Goal: Task Accomplishment & Management: Use online tool/utility

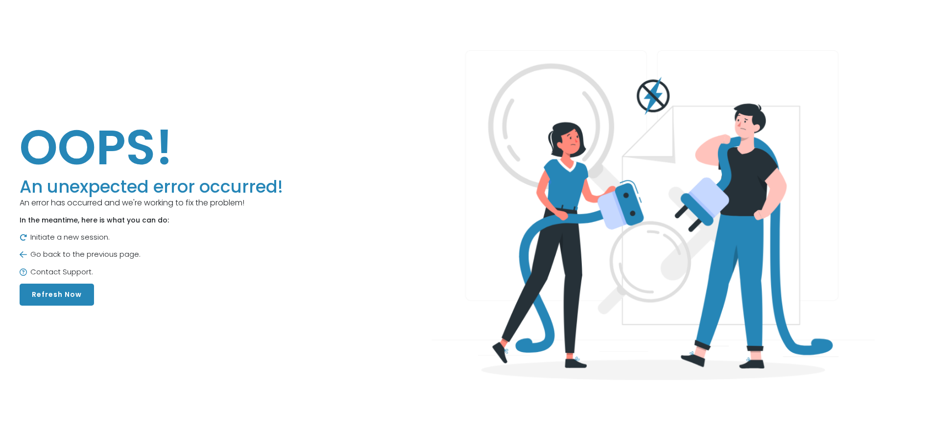
click at [46, 296] on button "Refresh Now" at bounding box center [57, 295] width 74 height 22
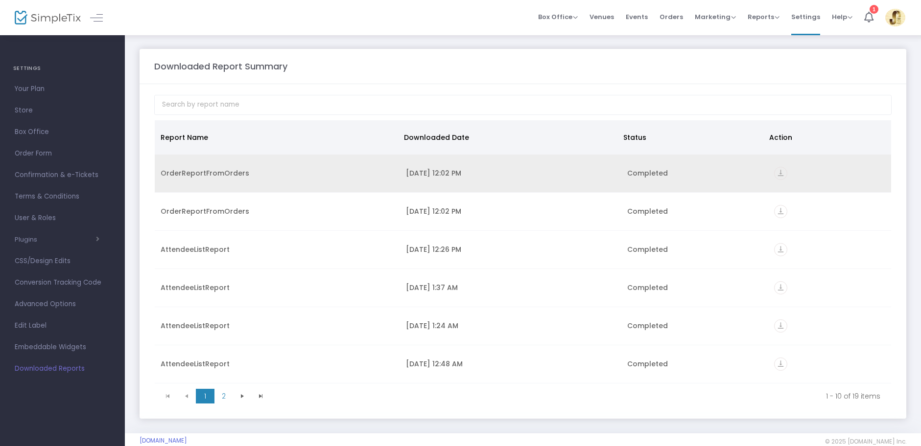
click at [778, 173] on icon "vertical_align_bottom" at bounding box center [780, 173] width 13 height 13
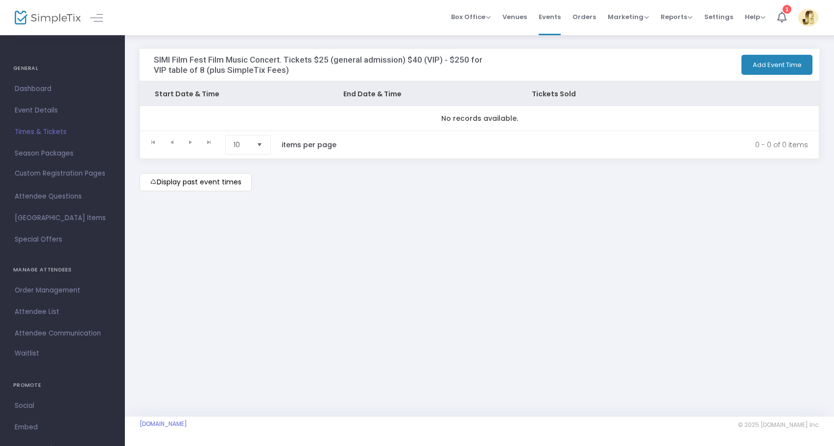
click at [29, 21] on img at bounding box center [48, 18] width 66 height 14
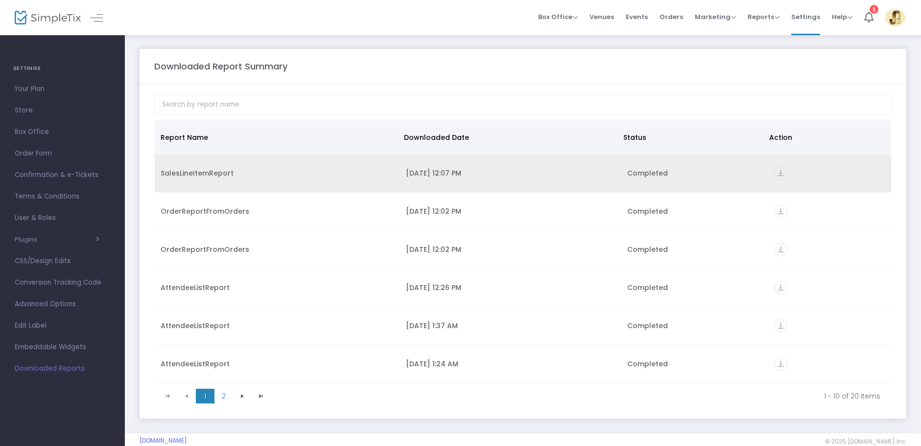
click at [776, 173] on icon "vertical_align_bottom" at bounding box center [780, 173] width 13 height 13
